Goal: Check status: Check status

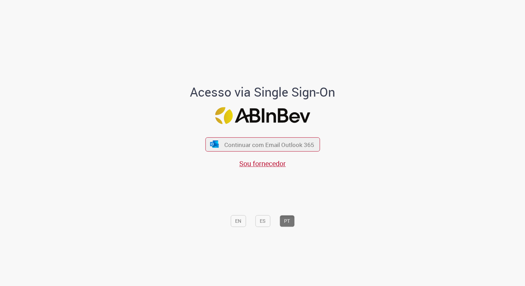
click at [320, 135] on div "Acesso via Single Sign-On Continuar com Email Outlook 365 Sou fornecedor EN ES …" at bounding box center [262, 158] width 193 height 146
click at [317, 142] on button "Continuar com Email Outlook 365" at bounding box center [262, 144] width 117 height 15
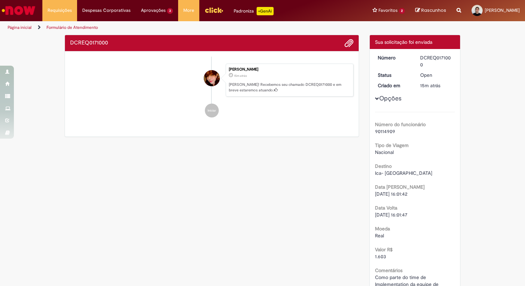
click at [465, 132] on div "Detalhes do tíquete Sua solicitação foi enviada Número DCREQ0171000 Status Open…" at bounding box center [415, 273] width 102 height 477
click at [0, 0] on button "Opções" at bounding box center [0, 0] width 0 height 0
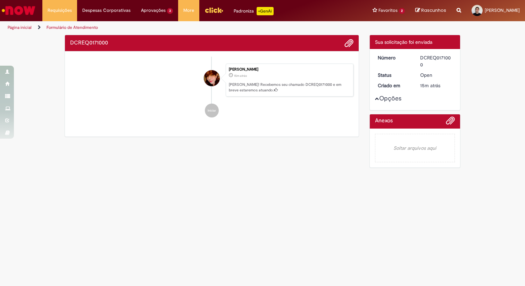
click at [0, 0] on button "Opções" at bounding box center [0, 0] width 0 height 0
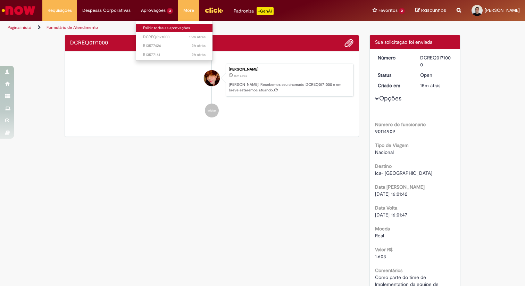
click at [158, 26] on link "Exibir todas as aprovações" at bounding box center [174, 28] width 76 height 8
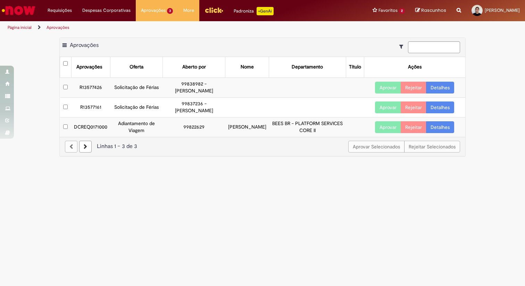
click at [91, 127] on td "DCREQ0171000" at bounding box center [90, 126] width 39 height 19
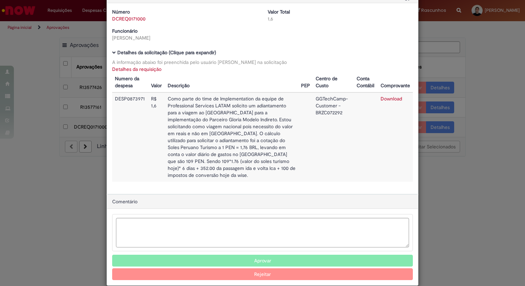
scroll to position [23, 0]
drag, startPoint x: 154, startPoint y: 106, endPoint x: 163, endPoint y: 106, distance: 9.1
click at [163, 106] on td "R$ 1,6" at bounding box center [156, 136] width 16 height 89
click at [159, 110] on td "R$ 1,6" at bounding box center [156, 136] width 16 height 89
drag, startPoint x: 158, startPoint y: 111, endPoint x: 147, endPoint y: 111, distance: 10.4
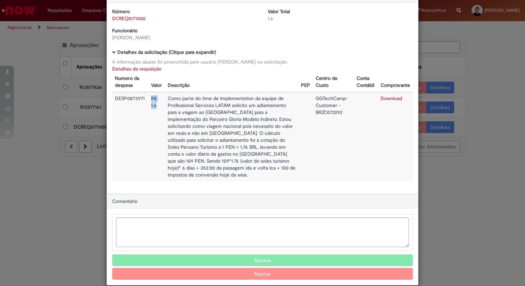
click at [147, 111] on tr "DESP0873971 R$ 1,6 Como parte do time de Implementation da equipe de Profession…" at bounding box center [262, 136] width 301 height 89
click at [162, 111] on td "R$ 1,6" at bounding box center [156, 136] width 16 height 89
drag, startPoint x: 162, startPoint y: 107, endPoint x: 150, endPoint y: 104, distance: 13.0
click at [150, 104] on td "R$ 1,6" at bounding box center [156, 136] width 16 height 89
click at [168, 112] on td "Como parte do time de Implementation da equipe de Professional Services LATAM s…" at bounding box center [231, 136] width 133 height 89
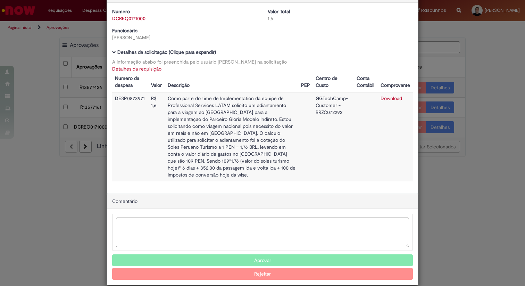
scroll to position [15, 0]
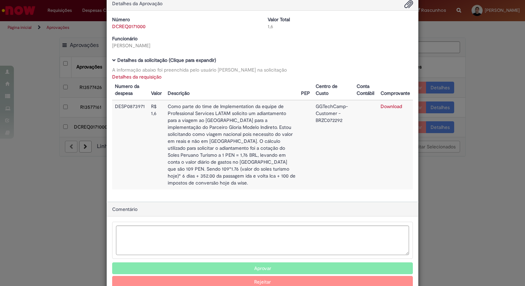
click at [482, 69] on div "Detalhes da Aprovação Número DCREQ0171000 Valor Total 1,6 Funcionário Pamela Cr…" at bounding box center [262, 143] width 525 height 286
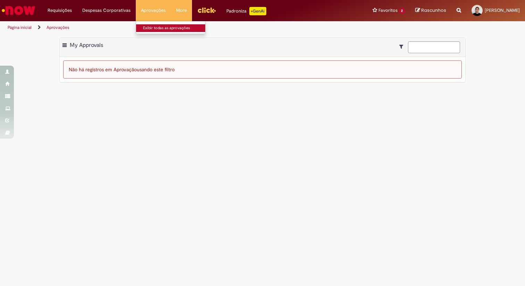
click at [146, 27] on link "Exibir todas as aprovações" at bounding box center [174, 28] width 76 height 8
click at [152, 9] on li "Aprovações Exibir todas as aprovações" at bounding box center [153, 10] width 35 height 21
click at [155, 25] on link "Exibir todas as aprovações" at bounding box center [174, 28] width 76 height 8
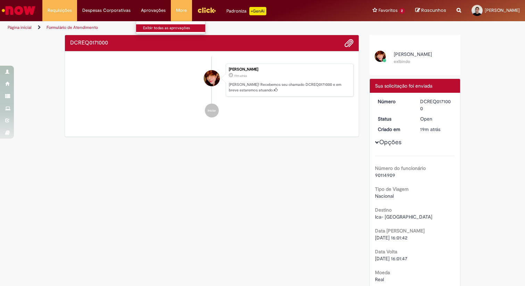
click at [146, 24] on link "Exibir todas as aprovações" at bounding box center [174, 28] width 76 height 8
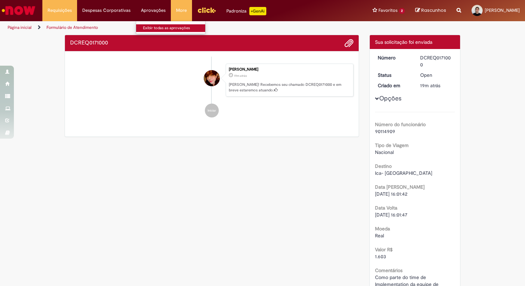
click at [148, 26] on link "Exibir todas as aprovações" at bounding box center [174, 28] width 76 height 8
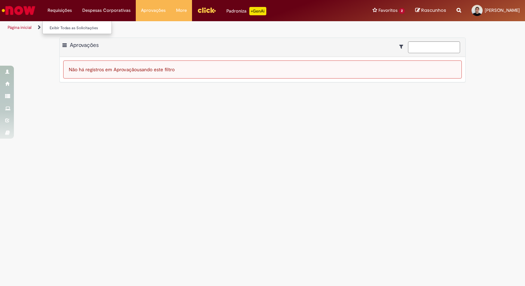
click at [69, 12] on li "Requisições Exibir Todas as Solicitações" at bounding box center [59, 10] width 35 height 21
drag, startPoint x: 61, startPoint y: 20, endPoint x: 64, endPoint y: 26, distance: 6.3
click at [61, 20] on li "Requisições Exibir Todas as Solicitações" at bounding box center [59, 10] width 35 height 21
click at [64, 26] on link "Exibir Todas as Solicitações" at bounding box center [81, 28] width 76 height 8
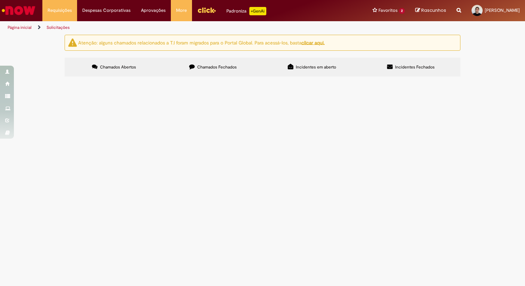
click at [330, 67] on span "Incidentes em aberto" at bounding box center [316, 67] width 40 height 6
click at [385, 65] on label "Incidentes Fechados" at bounding box center [410, 67] width 99 height 19
click at [226, 68] on span "Chamados Fechados" at bounding box center [217, 67] width 40 height 6
click at [107, 68] on span "Chamados Abertos" at bounding box center [118, 67] width 36 height 6
click at [200, 70] on span "Chamados Fechados" at bounding box center [217, 67] width 40 height 6
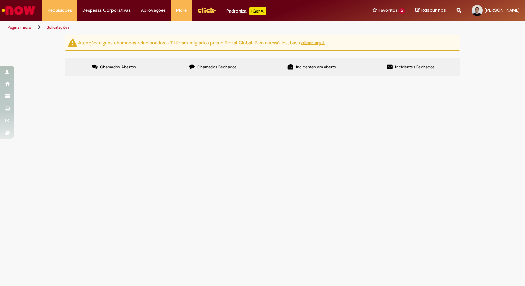
click at [281, 67] on label "Incidentes em aberto" at bounding box center [311, 67] width 99 height 19
click at [401, 67] on span "Incidentes Fechados" at bounding box center [415, 67] width 40 height 6
drag, startPoint x: 318, startPoint y: 66, endPoint x: 305, endPoint y: 65, distance: 12.9
click at [318, 66] on span "Incidentes em aberto" at bounding box center [316, 67] width 40 height 6
click at [175, 61] on label "Chamados Fechados" at bounding box center [213, 67] width 99 height 19
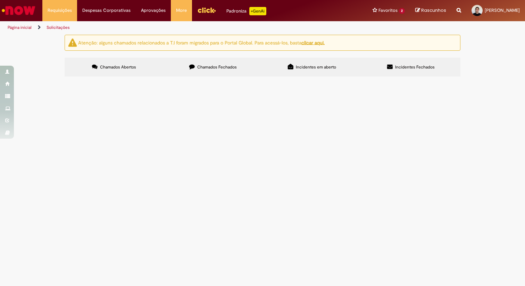
click at [123, 60] on label "Chamados Abertos" at bounding box center [114, 67] width 99 height 19
drag, startPoint x: 154, startPoint y: 28, endPoint x: 174, endPoint y: 30, distance: 20.2
click at [154, 28] on link "Exibir todas as aprovações" at bounding box center [174, 28] width 76 height 8
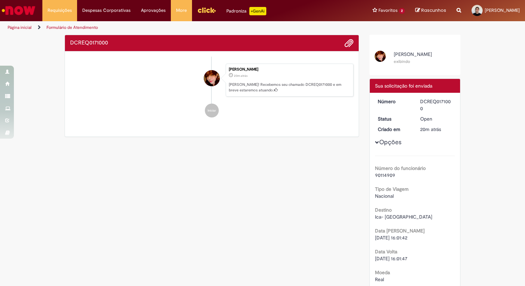
drag, startPoint x: 447, startPoint y: 117, endPoint x: 382, endPoint y: 99, distance: 67.5
click at [382, 98] on dl "Número DCREQ0171000 Status Open Criado em 20m atrás 20 minutos atrás" at bounding box center [415, 98] width 85 height 0
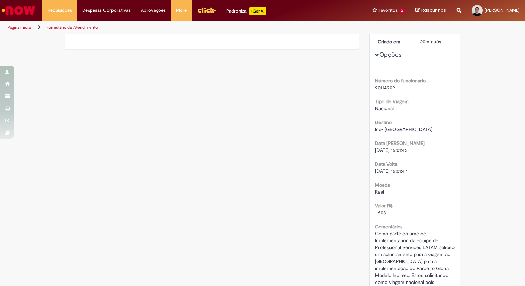
scroll to position [88, 0]
click at [11, 12] on img "Ir para a Homepage" at bounding box center [19, 10] width 36 height 14
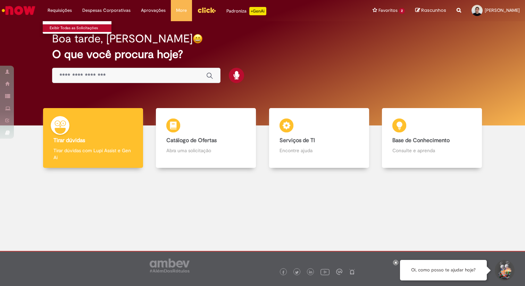
click at [56, 27] on link "Exibir Todas as Solicitações" at bounding box center [81, 28] width 76 height 8
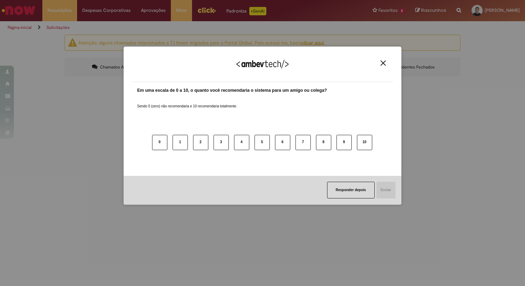
click at [381, 61] on img "Close" at bounding box center [383, 62] width 5 height 5
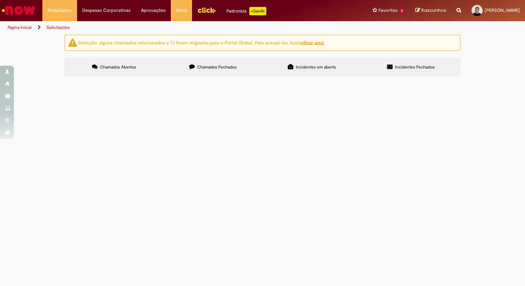
click at [241, 68] on label "Chamados Fechados" at bounding box center [213, 67] width 99 height 19
click at [340, 67] on label "Incidentes em aberto" at bounding box center [311, 67] width 99 height 19
click at [450, 67] on label "Incidentes Fechados" at bounding box center [410, 67] width 99 height 19
click at [227, 74] on label "Chamados Fechados" at bounding box center [213, 67] width 99 height 19
click at [158, 23] on li "Exibir todas as aprovações" at bounding box center [174, 27] width 76 height 9
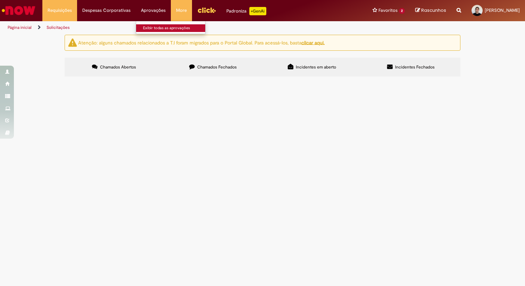
click at [158, 24] on link "Exibir todas as aprovações" at bounding box center [174, 28] width 76 height 8
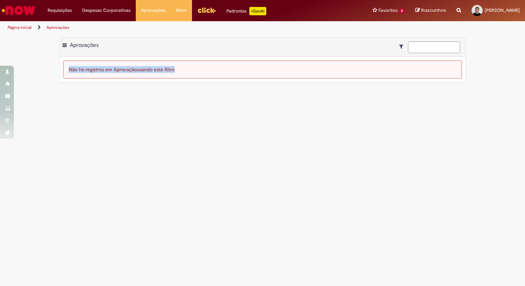
drag, startPoint x: 201, startPoint y: 70, endPoint x: 64, endPoint y: 40, distance: 140.4
click at [57, 53] on div "Exportar como PDF Exportar como Excel Exportar como CSV Aprovações Não há regis…" at bounding box center [262, 63] width 525 height 52
click at [64, 40] on div "Exportar como PDF Exportar como Excel Exportar como CSV Aprovações" at bounding box center [263, 47] width 406 height 19
click at [64, 43] on span at bounding box center [64, 45] width 4 height 7
click at [205, 45] on div "Exportar como PDF Exportar como Excel Exportar como CSV Aprovações" at bounding box center [263, 47] width 406 height 19
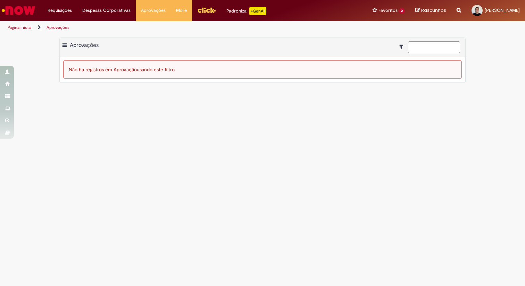
drag, startPoint x: 236, startPoint y: 78, endPoint x: 112, endPoint y: 74, distance: 124.0
click at [98, 74] on div "Não há registros em Aprovação usando este filtro" at bounding box center [262, 69] width 399 height 18
drag, startPoint x: 225, startPoint y: 69, endPoint x: 231, endPoint y: 70, distance: 6.3
click at [225, 69] on div "Não há registros em Aprovação usando este filtro" at bounding box center [262, 69] width 399 height 18
click at [149, 28] on link "Exibir todas as aprovações" at bounding box center [174, 28] width 76 height 8
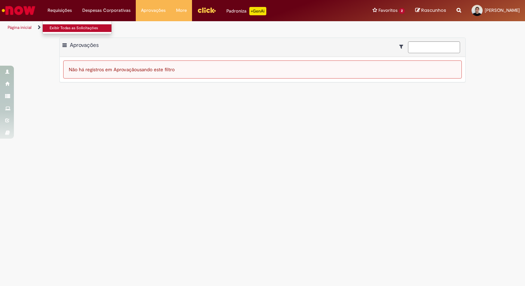
click at [67, 28] on link "Exibir Todas as Solicitações" at bounding box center [81, 28] width 76 height 8
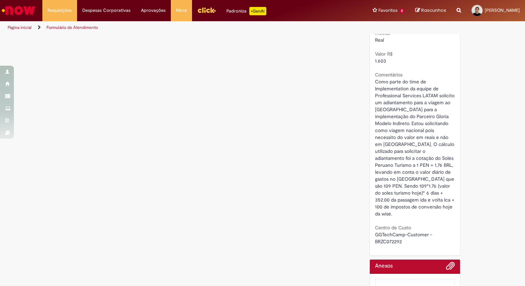
scroll to position [194, 0]
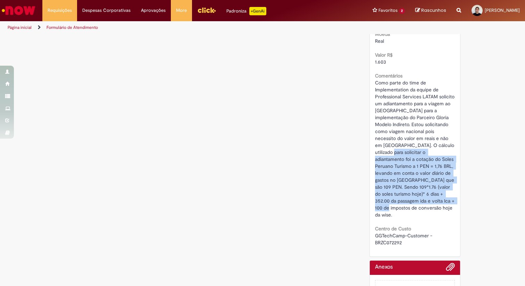
drag, startPoint x: 461, startPoint y: 200, endPoint x: 389, endPoint y: 154, distance: 86.3
click at [389, 154] on div "Detalhes do tíquete Sua solicitação foi enviada Número DCREQ0171000 Status Open…" at bounding box center [415, 78] width 102 height 477
click at [419, 150] on span "Como parte do time de Implementation da equipe de Professional Services LATAM s…" at bounding box center [415, 149] width 81 height 138
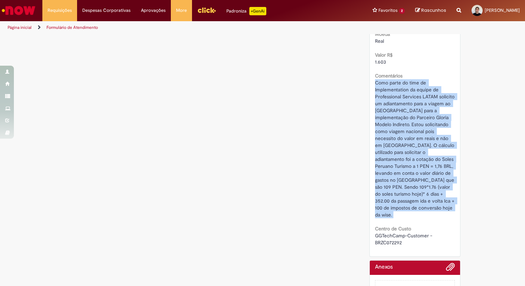
drag, startPoint x: 373, startPoint y: 82, endPoint x: 451, endPoint y: 200, distance: 141.6
click at [450, 204] on div "Número DCREQ0171000 Status Open Criado em 27m atrás 27 minutos atrás Opções Núm…" at bounding box center [415, 56] width 91 height 402
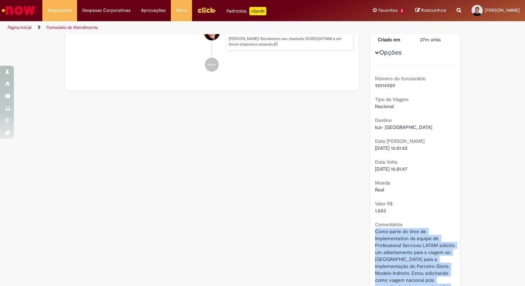
scroll to position [50, 0]
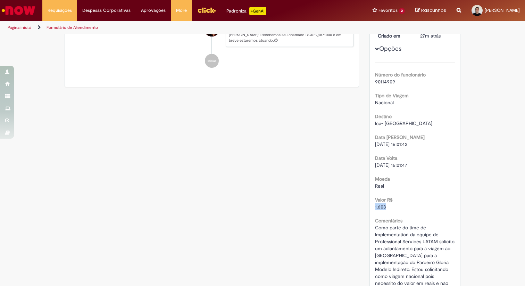
drag, startPoint x: 384, startPoint y: 207, endPoint x: 393, endPoint y: 208, distance: 9.0
click at [373, 207] on div "Número DCREQ0171000 Status Open Criado em 27m atrás 27 minutos atrás Opções Núm…" at bounding box center [415, 200] width 91 height 402
click at [397, 208] on div "1.603" at bounding box center [415, 206] width 80 height 7
drag, startPoint x: 395, startPoint y: 207, endPoint x: 362, endPoint y: 206, distance: 33.7
click at [362, 206] on div "Verificar Código de Barras DCREQ0171000 Enviar [PERSON_NAME] 27m atrás 27 minut…" at bounding box center [262, 223] width 406 height 477
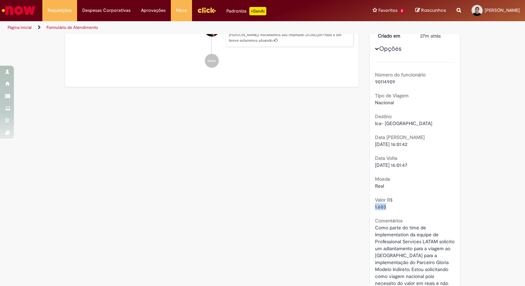
drag, startPoint x: 367, startPoint y: 207, endPoint x: 370, endPoint y: 201, distance: 6.5
click at [367, 207] on div "Detalhes do tíquete Sua solicitação foi enviada Número DCREQ0171000 Status Open…" at bounding box center [415, 223] width 102 height 477
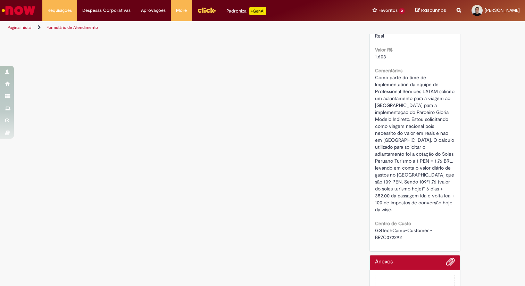
scroll to position [168, 0]
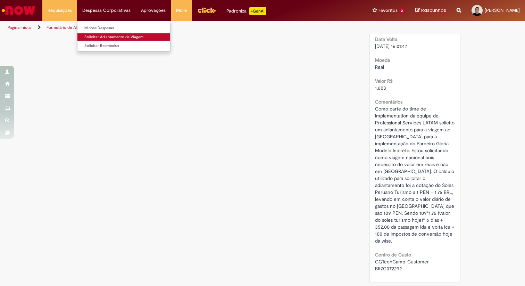
click at [112, 37] on link "Solicitar Adiantamento de Viagem" at bounding box center [123, 37] width 93 height 8
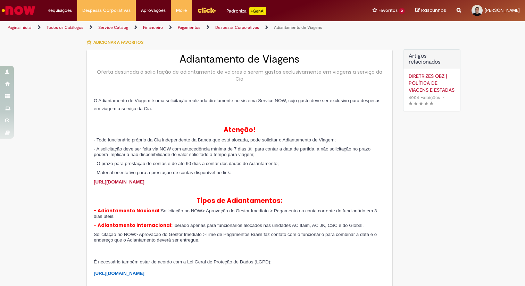
type input "**********"
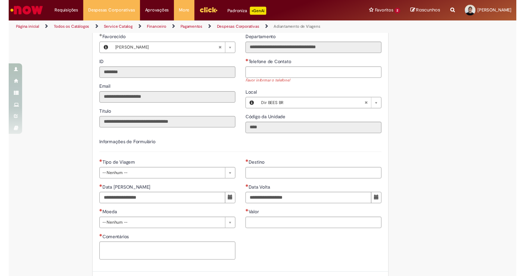
scroll to position [259, 0]
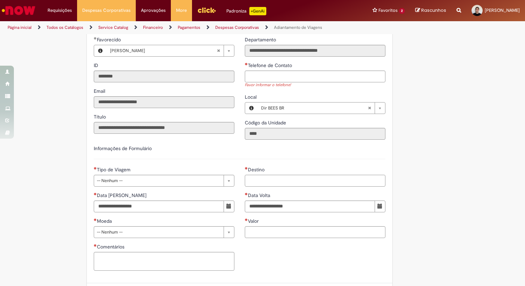
click at [284, 184] on input "Destino" at bounding box center [315, 181] width 141 height 12
click at [253, 228] on input "Valor" at bounding box center [315, 232] width 141 height 12
click at [400, 216] on div "Adicionar a Favoritos Adiantamento de Viagens Oferta destinada à solicitação de…" at bounding box center [262, 61] width 406 height 570
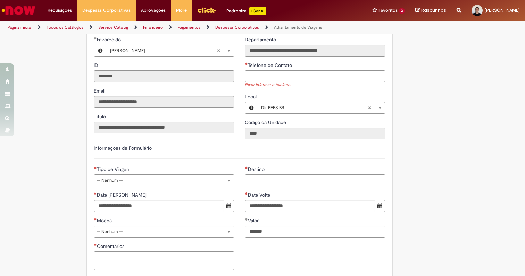
click at [163, 256] on textarea "Comentários" at bounding box center [164, 261] width 141 height 19
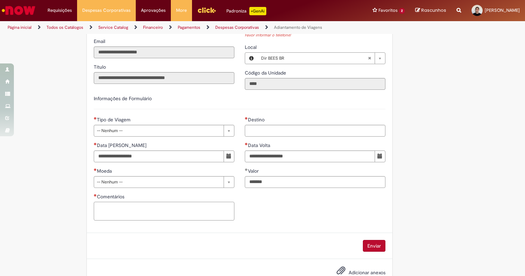
scroll to position [310, 0]
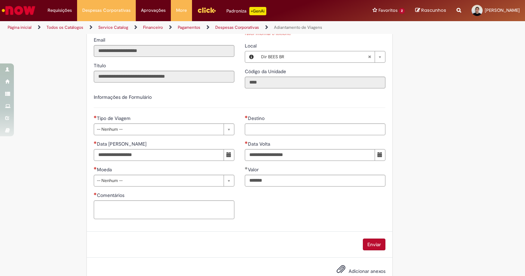
click at [250, 181] on div "**********" at bounding box center [315, 153] width 151 height 77
click at [251, 178] on input "*******" at bounding box center [315, 181] width 141 height 12
drag, startPoint x: 202, startPoint y: 212, endPoint x: 227, endPoint y: 201, distance: 27.2
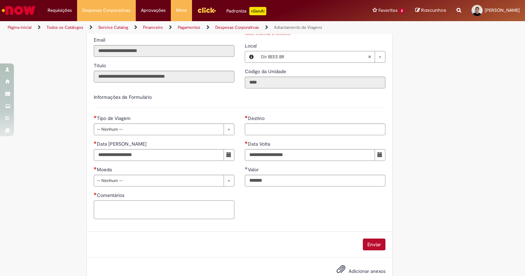
click at [202, 212] on textarea "Comentários" at bounding box center [164, 210] width 141 height 19
drag, startPoint x: 278, startPoint y: 180, endPoint x: 231, endPoint y: 177, distance: 47.6
click at [231, 177] on div "**********" at bounding box center [240, 170] width 302 height 110
click at [250, 180] on input "*******" at bounding box center [315, 181] width 141 height 12
type input "********"
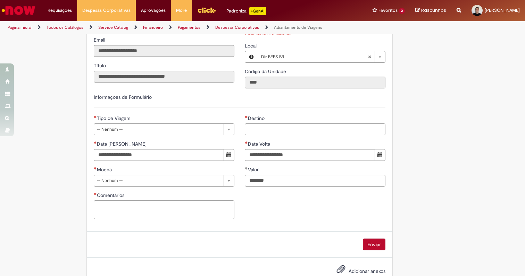
click at [179, 219] on div "**********" at bounding box center [164, 170] width 151 height 110
click at [260, 181] on input "********" at bounding box center [315, 181] width 141 height 12
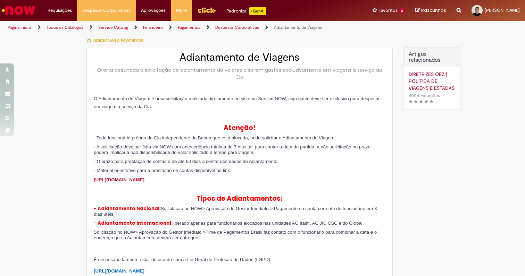
scroll to position [0, 0]
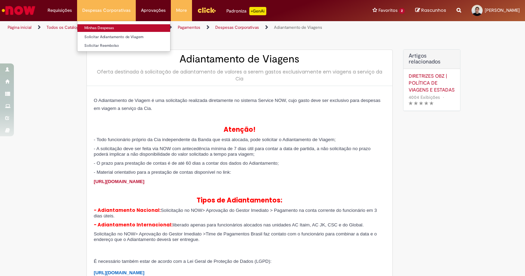
click at [109, 30] on link "Minhas Despesas" at bounding box center [123, 28] width 93 height 8
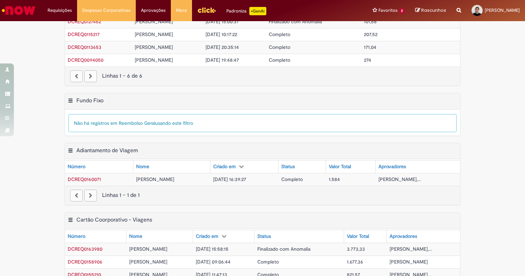
scroll to position [66, 0]
click at [329, 179] on span "1.584" at bounding box center [334, 179] width 11 height 6
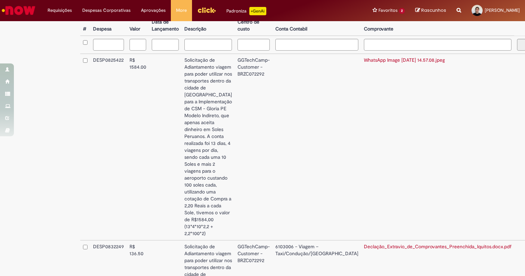
scroll to position [169, 0]
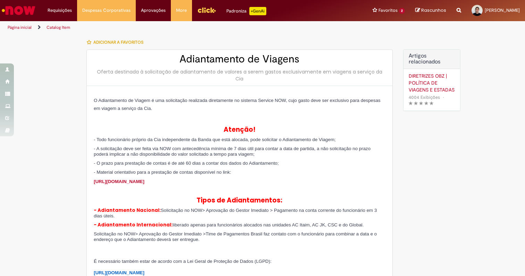
type input "********"
type input "**********"
type input "****"
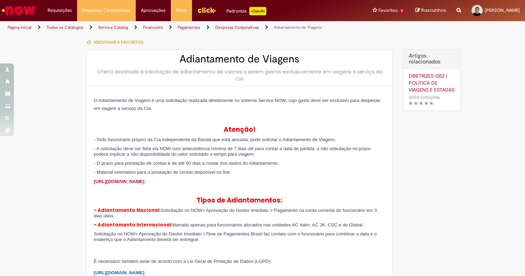
type input "**********"
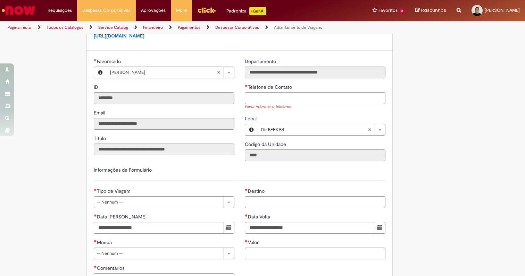
scroll to position [330, 0]
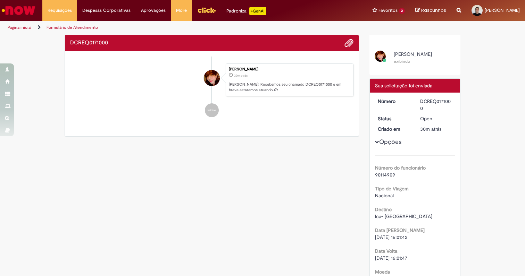
click at [434, 102] on div "DCREQ0171000" at bounding box center [436, 105] width 32 height 14
copy dd "DCREQ0171000"
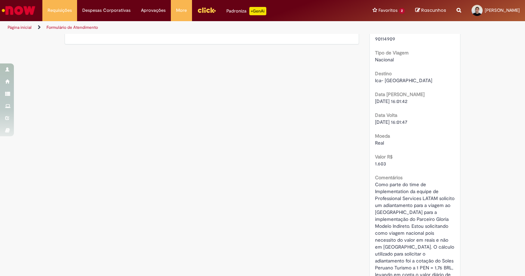
scroll to position [72, 0]
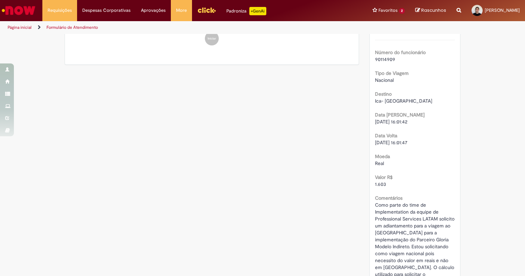
click at [180, 134] on div "Verificar Código de Barras DCREQ0171000 Enviar Pamela Cristina De Souza 32m atr…" at bounding box center [262, 201] width 406 height 477
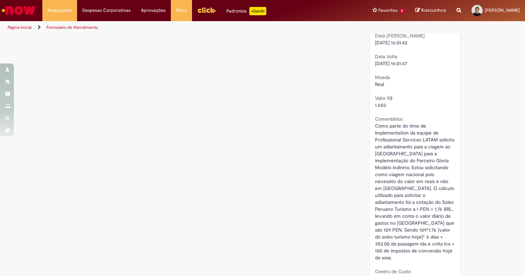
scroll to position [156, 0]
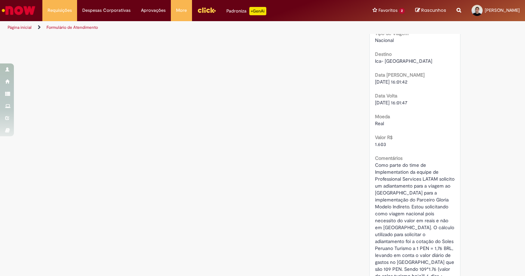
click at [196, 136] on div "Verificar Código de Barras DCREQ0171000 Enviar Pamela Cristina De Souza 38m atr…" at bounding box center [262, 139] width 406 height 521
